Goal: Obtain resource: Download file/media

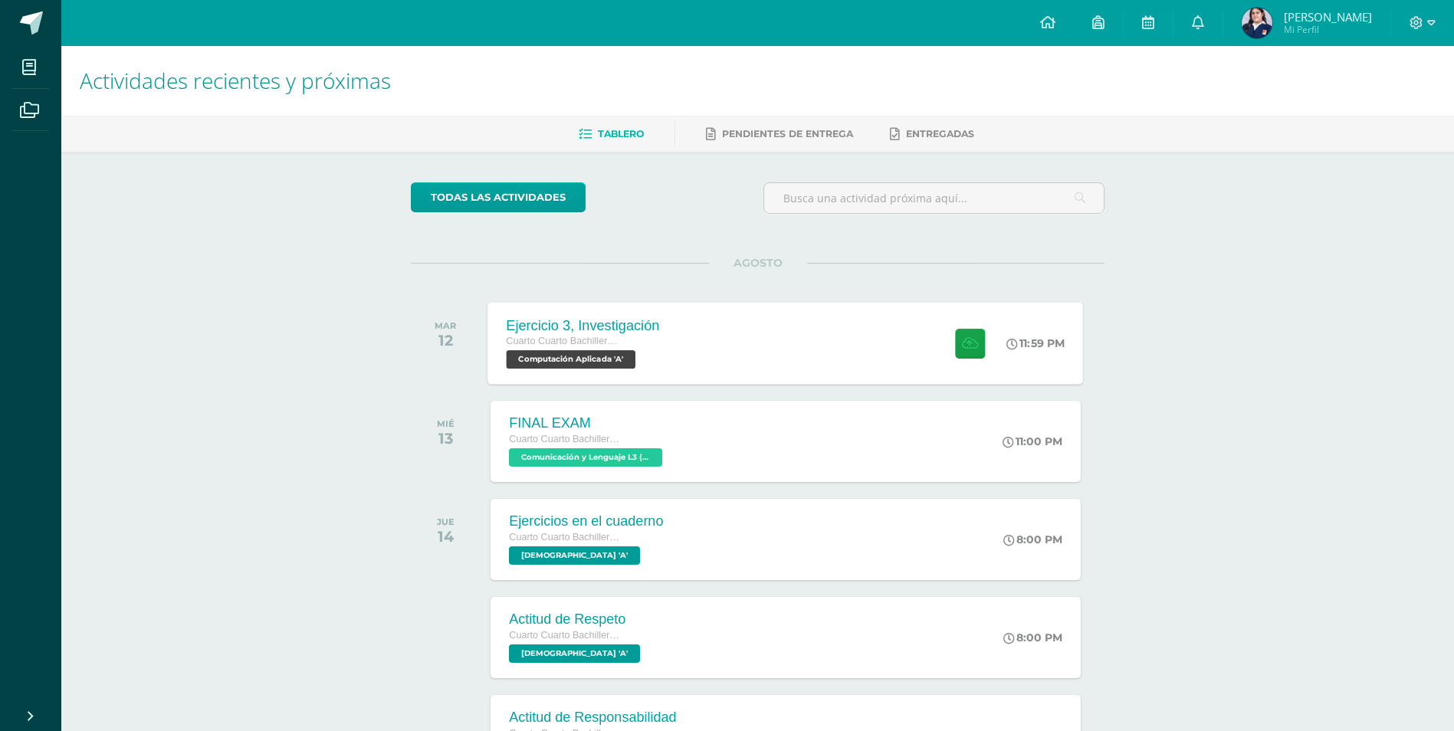
click at [678, 350] on div "Ejercicio 3, Investigación Cuarto Cuarto Bachillerato en Ciencias y Letras con …" at bounding box center [786, 343] width 596 height 82
click at [0, 0] on div "Cargando contenido" at bounding box center [0, 0] width 0 height 0
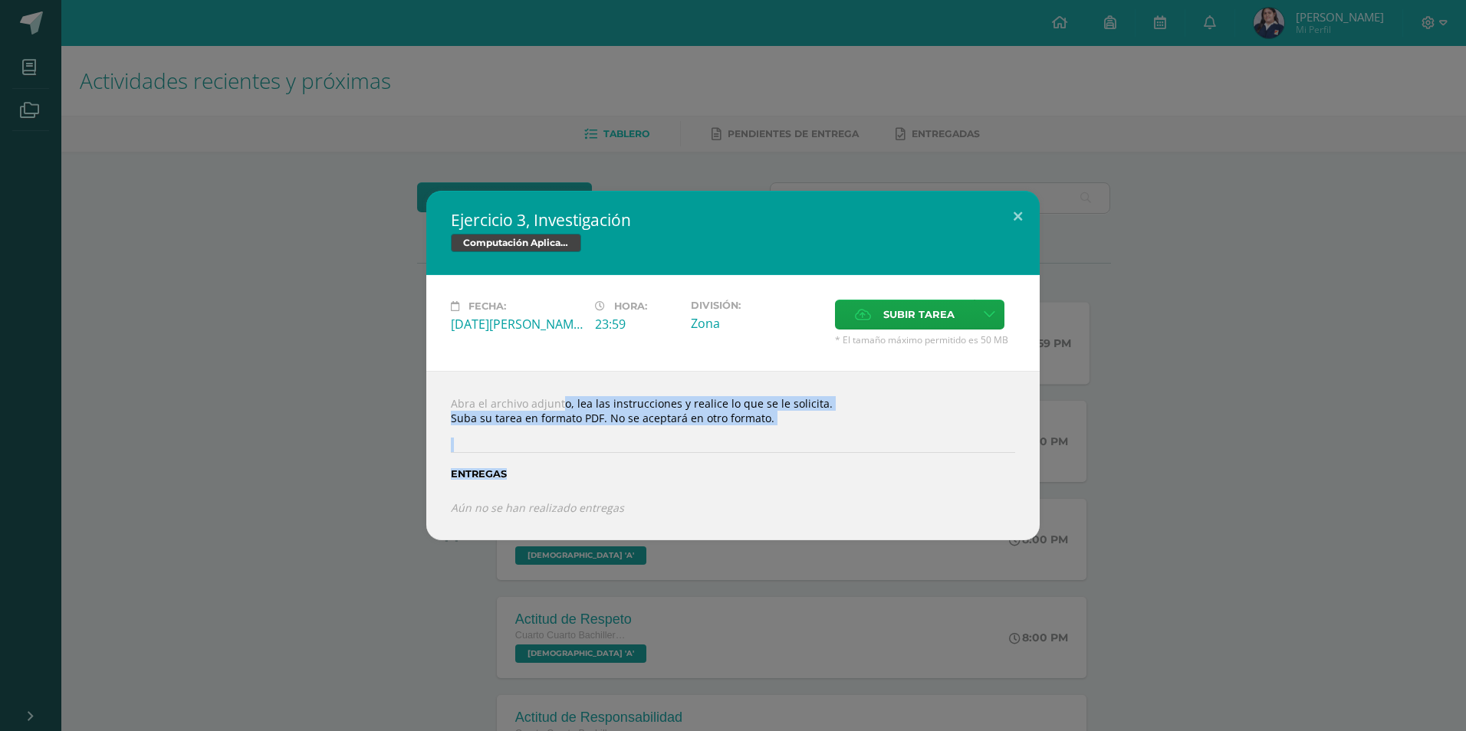
drag, startPoint x: 538, startPoint y: 410, endPoint x: 852, endPoint y: 498, distance: 326.5
click at [852, 498] on div "Abra el archivo adjunto, lea las instrucciones y realice lo que se le solicita.…" at bounding box center [732, 455] width 613 height 169
click at [526, 397] on div "Abra el archivo adjunto, lea las instrucciones y realice lo que se le solicita.…" at bounding box center [732, 455] width 613 height 169
click at [511, 411] on div "Abra el archivo adjunto, lea las instrucciones y realice lo que se le solicita.…" at bounding box center [732, 455] width 613 height 169
drag, startPoint x: 511, startPoint y: 411, endPoint x: 535, endPoint y: 461, distance: 55.5
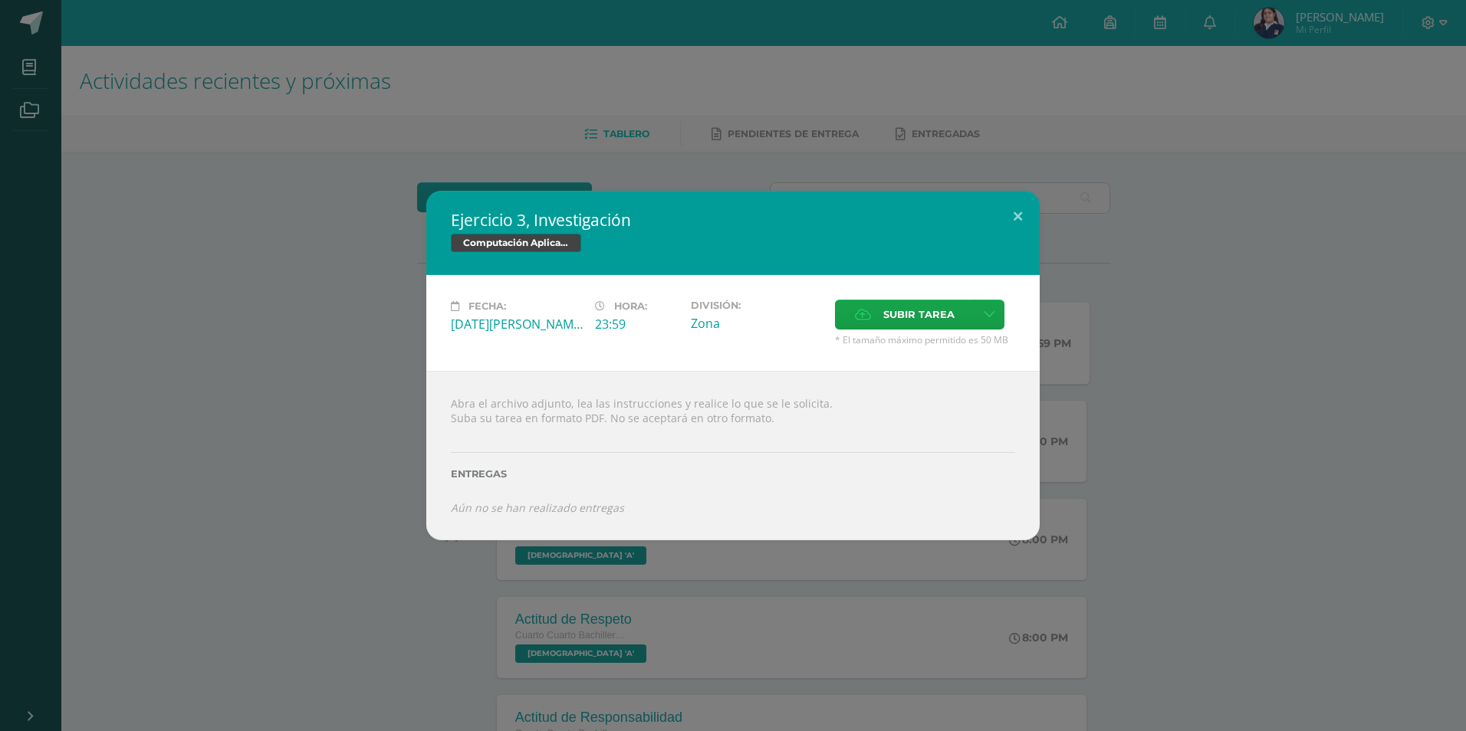
click at [535, 462] on div "Entregas" at bounding box center [733, 469] width 564 height 63
click at [533, 430] on div at bounding box center [733, 431] width 564 height 12
click at [531, 430] on div at bounding box center [733, 431] width 564 height 12
click at [1022, 219] on button at bounding box center [1018, 217] width 44 height 52
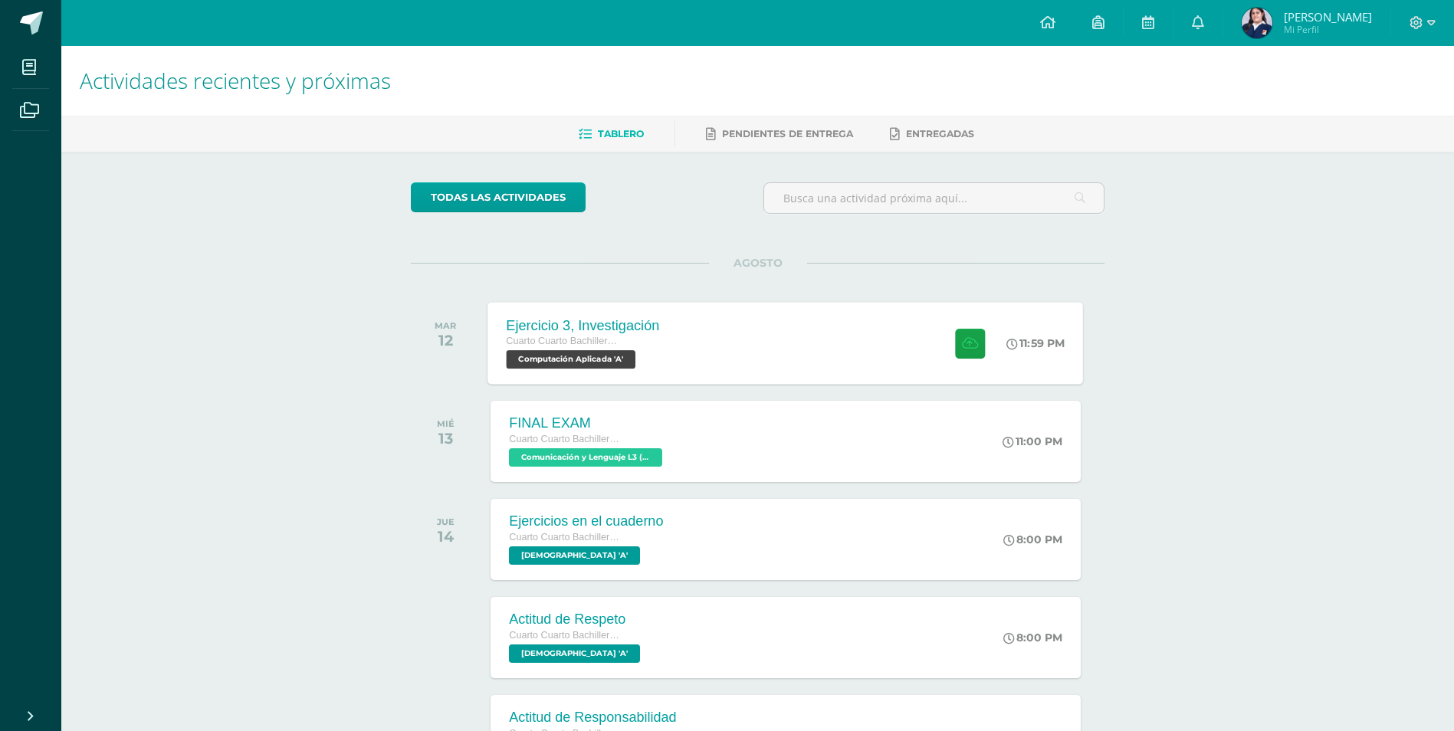
click at [1273, 96] on h1 "Actividades recientes y próximas" at bounding box center [758, 81] width 1356 height 70
click at [542, 320] on div "Ejercicio 3, Investigación" at bounding box center [583, 325] width 153 height 16
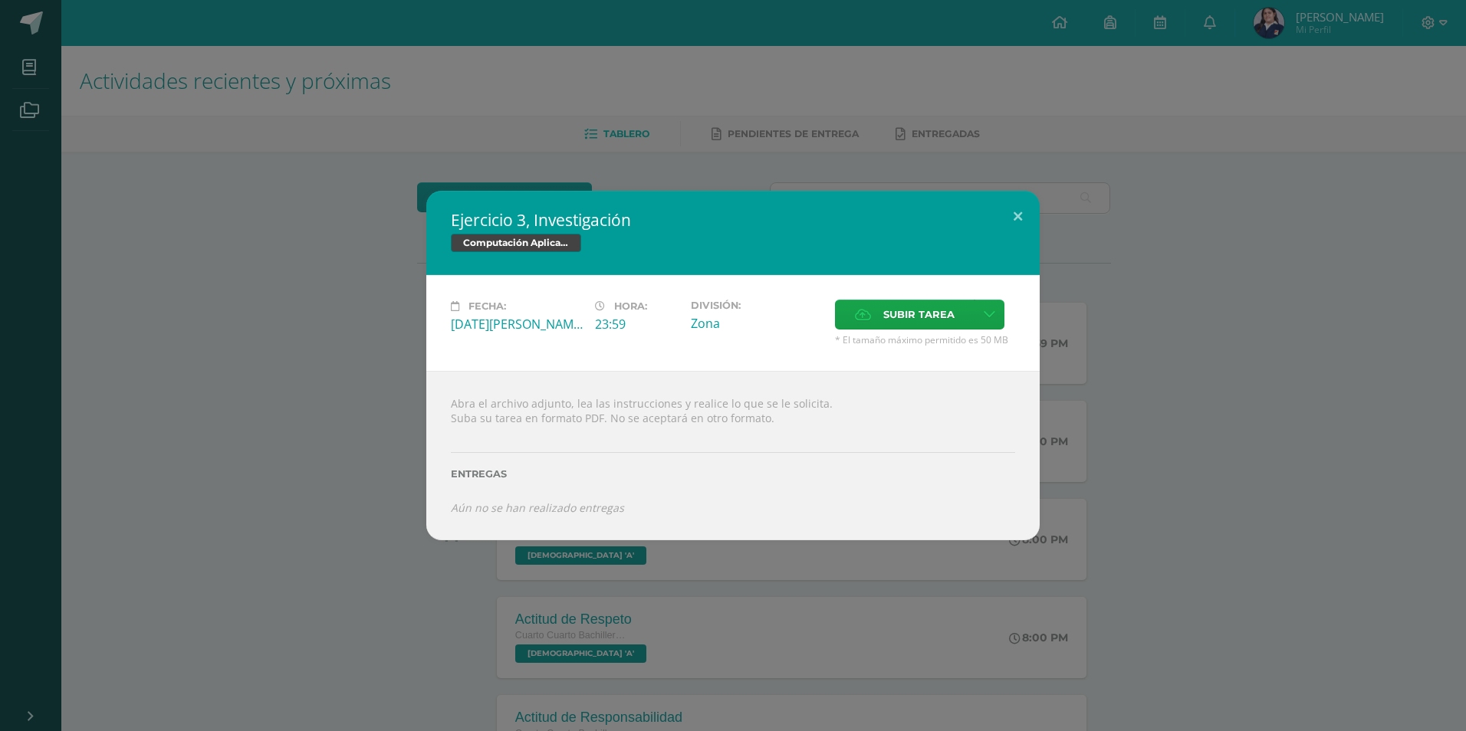
drag, startPoint x: 485, startPoint y: 323, endPoint x: 599, endPoint y: 330, distance: 113.7
click at [600, 330] on div "Fecha: [DATE][PERSON_NAME] Hora: 23:59 División: Zona Subir tarea" at bounding box center [733, 323] width 577 height 47
click at [599, 330] on div "23:59" at bounding box center [637, 324] width 84 height 17
click at [590, 339] on div "Hora: 23:59" at bounding box center [637, 323] width 96 height 47
click at [1016, 222] on button at bounding box center [1018, 217] width 44 height 52
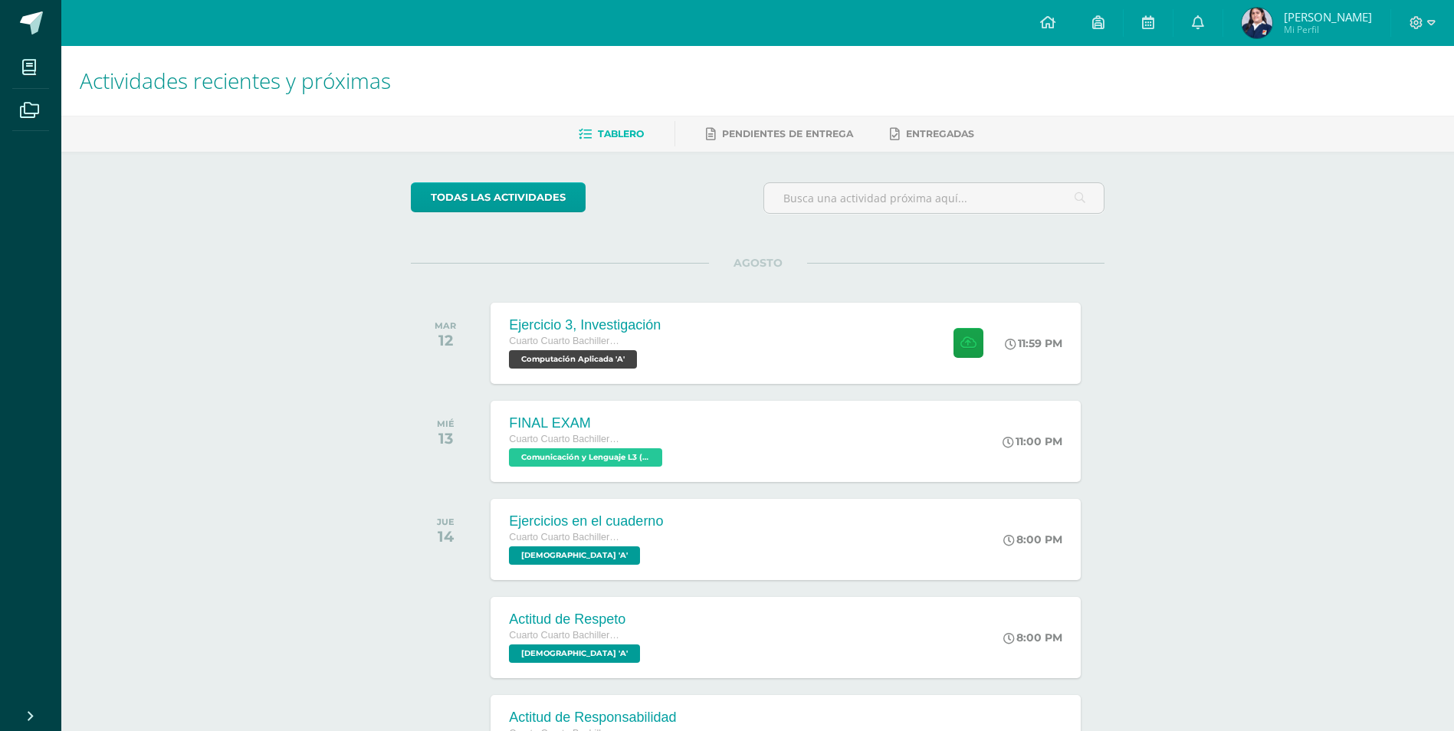
click at [1190, 156] on div "Actividades recientes y próximas Tablero Pendientes de entrega Entregadas todas…" at bounding box center [757, 633] width 1393 height 1174
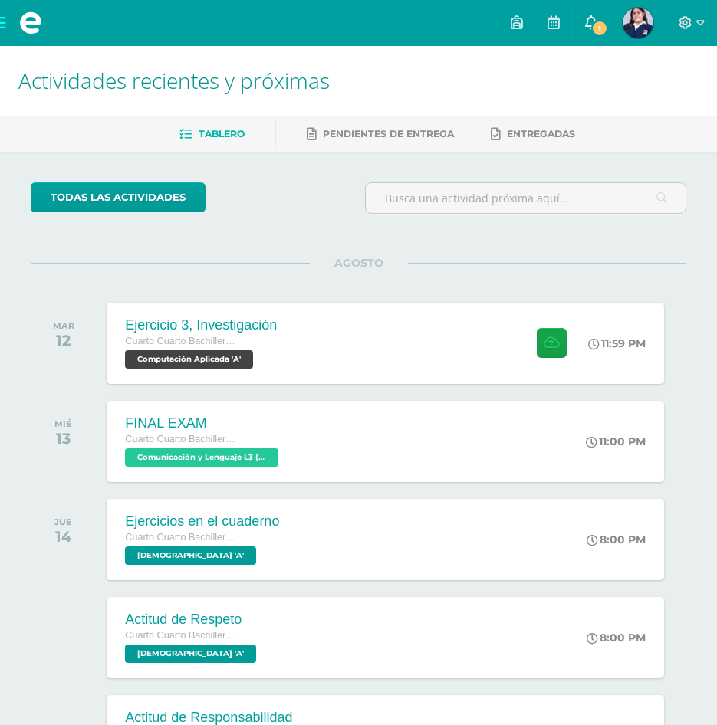
click at [595, 25] on span "1" at bounding box center [599, 28] width 17 height 17
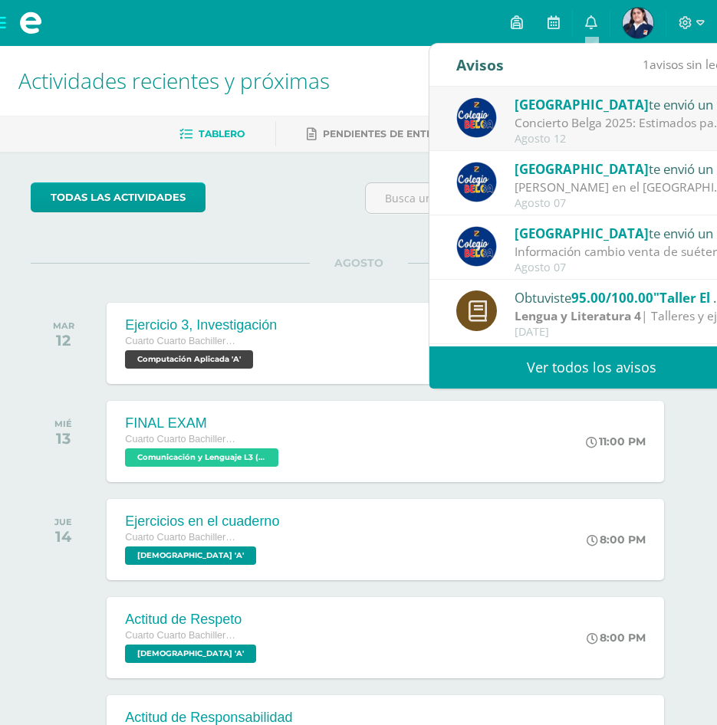
click at [587, 109] on span "[GEOGRAPHIC_DATA]" at bounding box center [581, 105] width 134 height 18
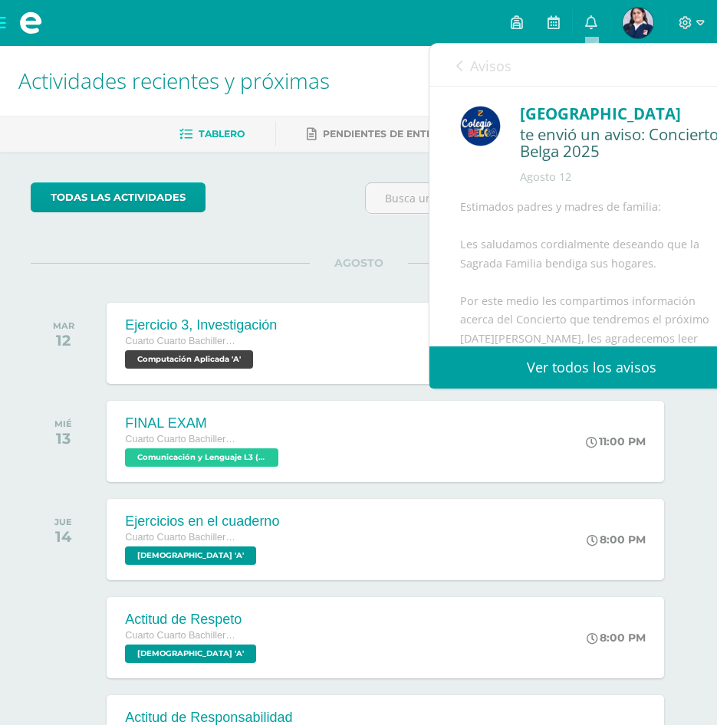
click at [285, 221] on div "todas las Actividades" at bounding box center [192, 204] width 334 height 44
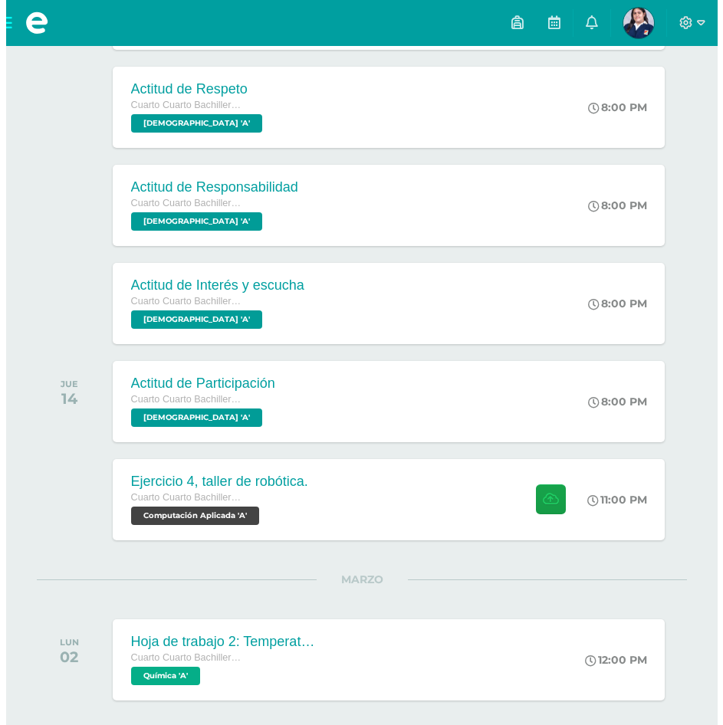
scroll to position [544, 0]
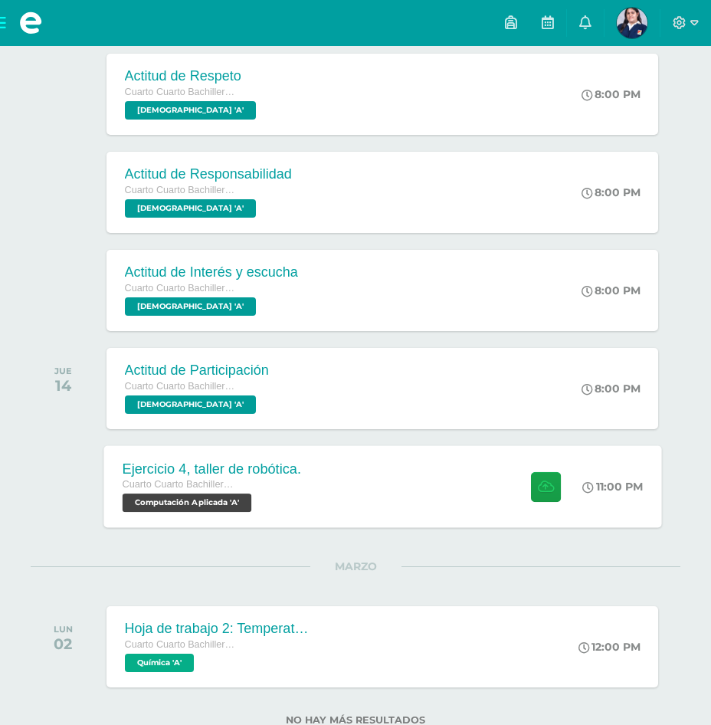
click at [362, 471] on div "Ejercicio 4, taller de robótica. Cuarto Cuarto Bachillerato en Ciencias y Letra…" at bounding box center [382, 486] width 558 height 82
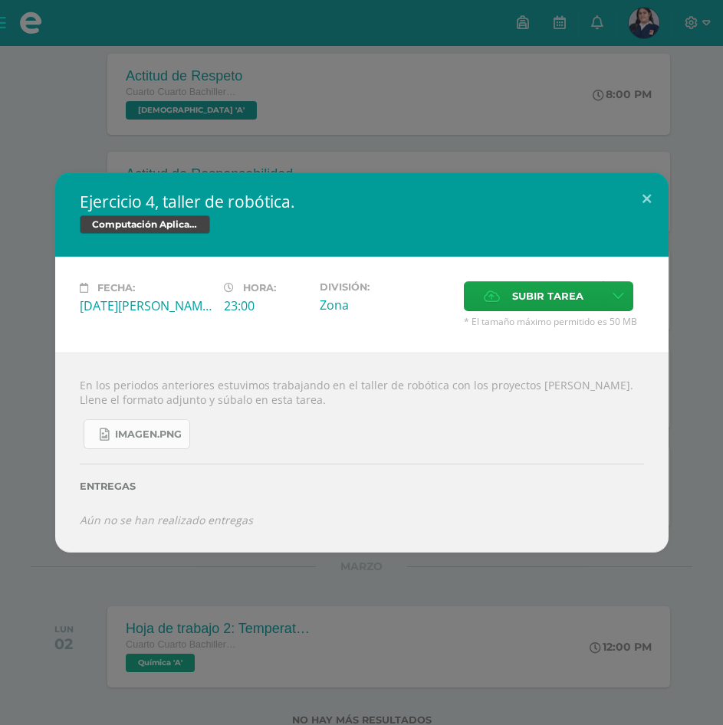
click at [140, 439] on span "imagen.png" at bounding box center [148, 435] width 67 height 12
